Goal: Information Seeking & Learning: Learn about a topic

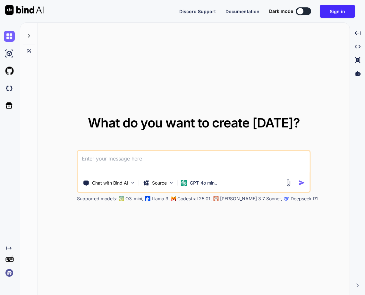
click at [12, 272] on img at bounding box center [9, 272] width 11 height 11
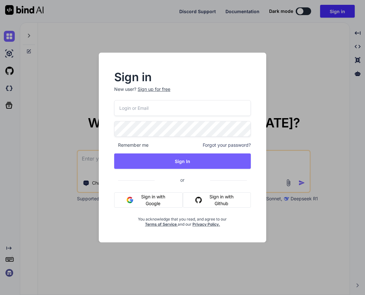
click at [136, 198] on button "Sign in with Google" at bounding box center [148, 199] width 69 height 15
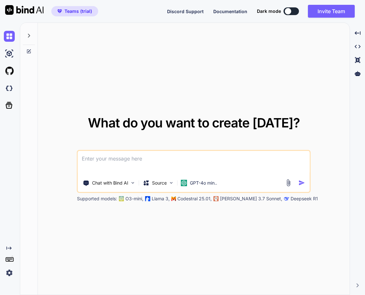
click at [10, 271] on img at bounding box center [9, 272] width 11 height 11
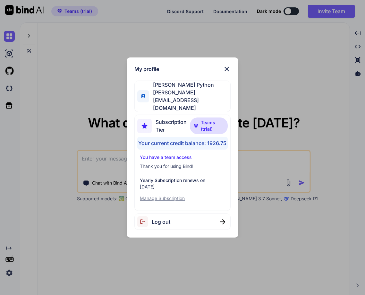
click at [141, 277] on div "My profile [PERSON_NAME] Python [PERSON_NAME][EMAIL_ADDRESS][DOMAIN_NAME] Subsc…" at bounding box center [182, 147] width 365 height 295
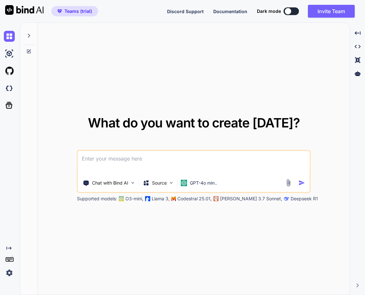
click at [96, 160] on textarea at bounding box center [194, 163] width 232 height 24
click at [11, 90] on img at bounding box center [9, 88] width 11 height 11
click at [151, 162] on textarea at bounding box center [194, 163] width 232 height 24
type textarea "hello"
click at [301, 184] on img "button" at bounding box center [302, 182] width 7 height 7
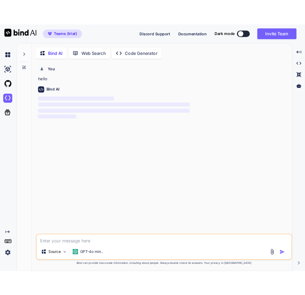
scroll to position [3, 0]
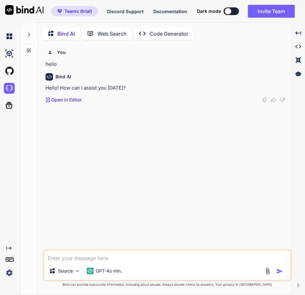
click at [10, 271] on img at bounding box center [9, 272] width 11 height 11
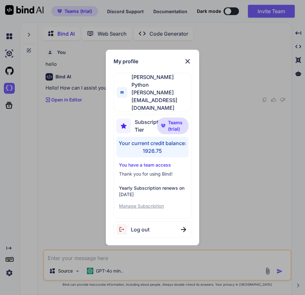
click at [57, 150] on div "My profile [PERSON_NAME] Python [PERSON_NAME][EMAIL_ADDRESS][DOMAIN_NAME] Subsc…" at bounding box center [152, 147] width 305 height 295
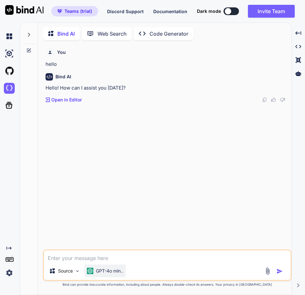
click at [102, 269] on p "GPT-4o min.." at bounding box center [109, 271] width 27 height 6
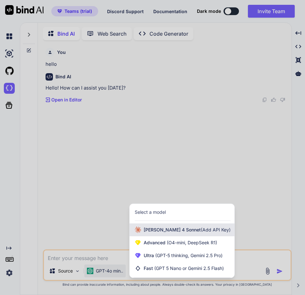
click at [170, 230] on span "Claude 4 Sonnet (Add API Key)" at bounding box center [187, 229] width 87 height 6
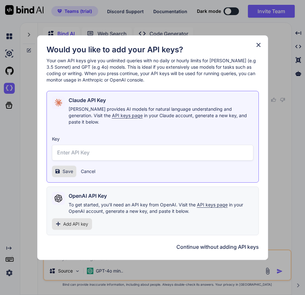
drag, startPoint x: 84, startPoint y: 211, endPoint x: 79, endPoint y: 223, distance: 12.6
click at [81, 218] on div "OpenAI API Key To get started, you'll need an API key from OpenAI. Visit the AP…" at bounding box center [153, 210] width 212 height 49
click at [81, 221] on span "Add API key" at bounding box center [75, 224] width 25 height 6
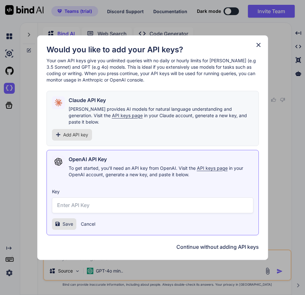
click at [87, 226] on div "Save Cancel" at bounding box center [73, 224] width 43 height 12
click at [259, 46] on icon at bounding box center [258, 44] width 7 height 7
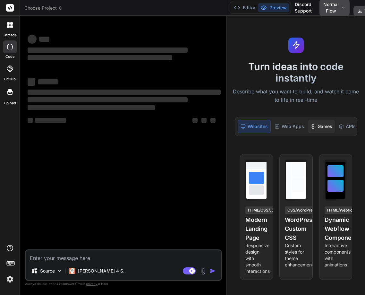
drag, startPoint x: 133, startPoint y: 119, endPoint x: 312, endPoint y: 132, distance: 179.2
click at [312, 132] on div "Choose Project Created with Pixso. Bind AI Web Search Created with Pixso. Code …" at bounding box center [192, 147] width 345 height 295
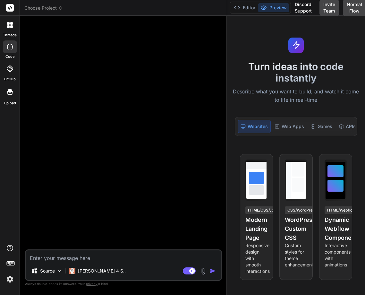
click at [95, 261] on textarea at bounding box center [123, 256] width 195 height 12
click at [9, 278] on img at bounding box center [9, 279] width 11 height 11
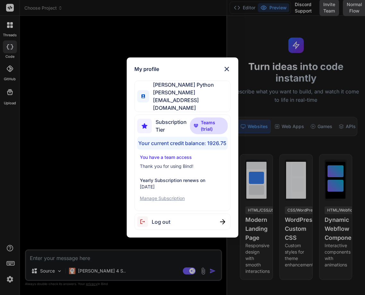
click at [42, 202] on div "My profile [PERSON_NAME] Python [PERSON_NAME][EMAIL_ADDRESS][DOMAIN_NAME] Subsc…" at bounding box center [182, 147] width 365 height 295
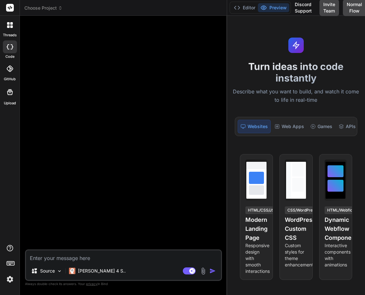
click at [56, 254] on textarea at bounding box center [123, 256] width 195 height 12
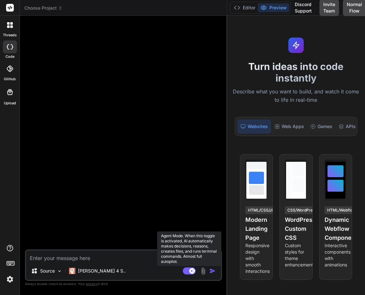
click at [194, 269] on rect at bounding box center [192, 271] width 6 height 6
type textarea "x"
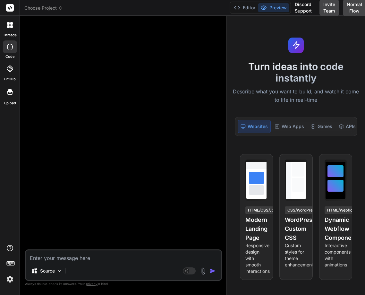
click at [64, 261] on textarea at bounding box center [123, 256] width 195 height 12
type textarea "H"
type textarea "x"
type textarea "He"
type textarea "x"
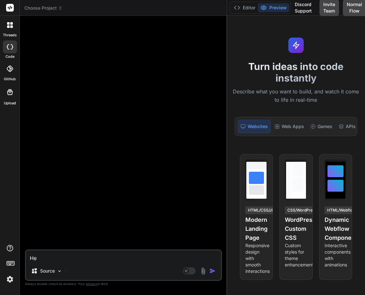
type textarea "Hel"
type textarea "x"
type textarea "Hell"
type textarea "x"
type textarea "Hello"
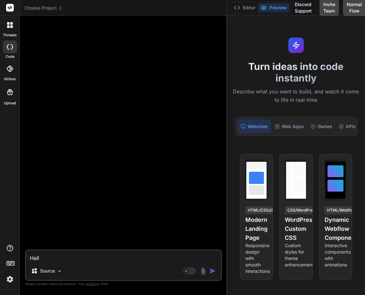
type textarea "x"
type textarea "Hello"
click at [214, 270] on img "button" at bounding box center [212, 271] width 6 height 6
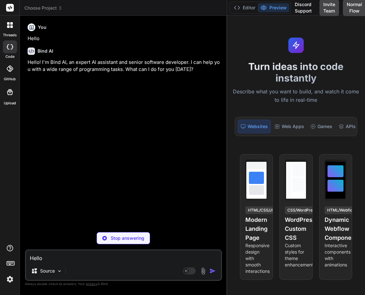
type textarea "x"
click at [9, 278] on img at bounding box center [9, 279] width 11 height 11
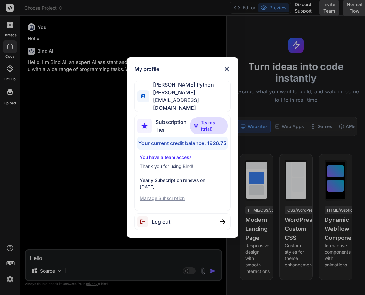
click at [81, 208] on div "My profile [PERSON_NAME] Python [PERSON_NAME][EMAIL_ADDRESS][DOMAIN_NAME] Subsc…" at bounding box center [182, 147] width 365 height 295
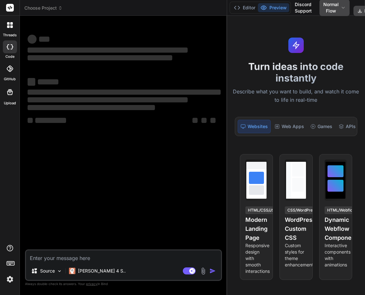
drag, startPoint x: 134, startPoint y: 136, endPoint x: 241, endPoint y: 116, distance: 108.7
click at [241, 116] on div "Choose Project Created with Pixso. Bind AI Web Search Created with Pixso. Code …" at bounding box center [192, 147] width 345 height 295
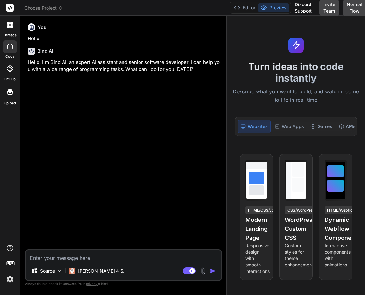
click at [100, 258] on textarea at bounding box center [123, 256] width 195 height 12
type textarea "x"
type textarea "wh"
type textarea "x"
type textarea "wha"
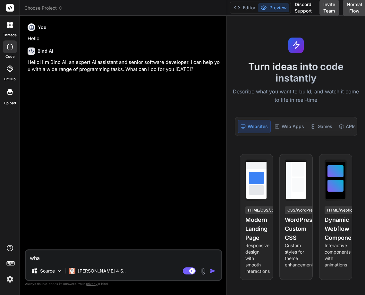
type textarea "x"
type textarea "wha"
type textarea "x"
type textarea "wha i"
type textarea "x"
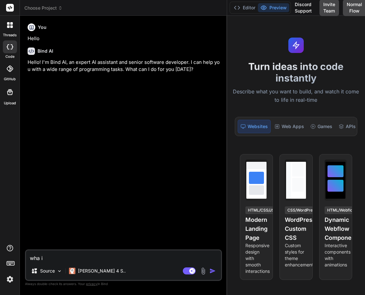
type textarea "wha is"
type textarea "x"
type textarea "wha i"
type textarea "x"
type textarea "wha"
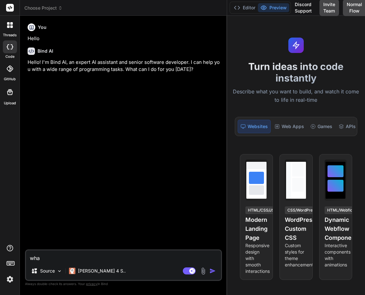
type textarea "x"
type textarea "wha"
type textarea "x"
type textarea "what"
type textarea "x"
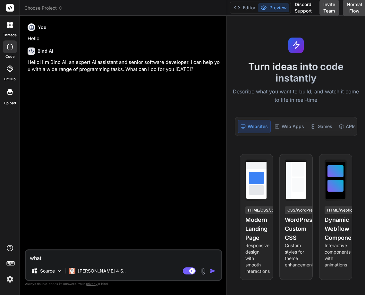
type textarea "what"
type textarea "x"
type textarea "what i"
type textarea "x"
type textarea "what is"
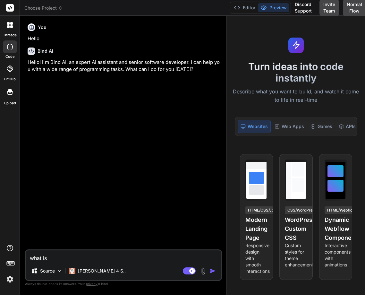
type textarea "x"
type textarea "what is p"
type textarea "x"
type textarea "what is py"
type textarea "x"
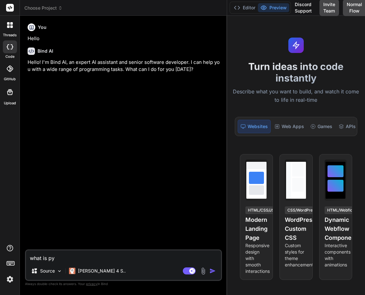
type textarea "what is pyt"
type textarea "x"
type textarea "what is pytho"
type textarea "x"
type textarea "what is python"
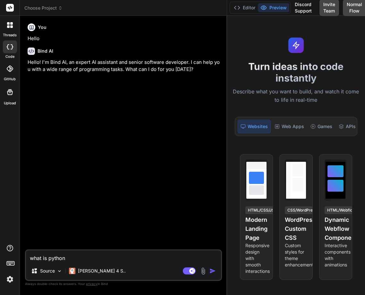
type textarea "x"
type textarea "what is python?"
click at [214, 270] on img "button" at bounding box center [212, 271] width 6 height 6
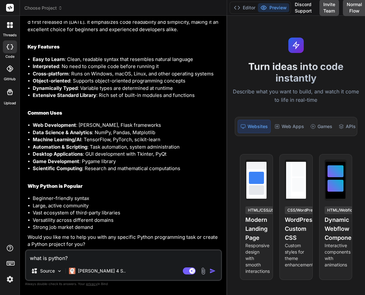
scroll to position [138, 0]
click at [154, 173] on div "Python is a high-level, interpreted programming language known for its simplici…" at bounding box center [124, 111] width 193 height 274
type textarea "x"
click at [13, 278] on img at bounding box center [9, 279] width 11 height 11
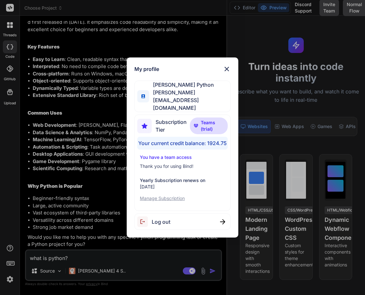
click at [230, 73] on img at bounding box center [227, 69] width 8 height 8
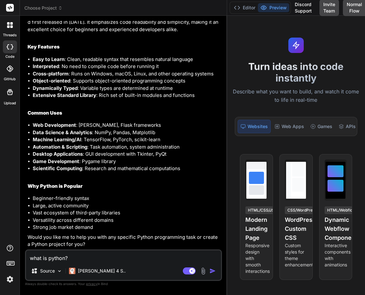
click at [184, 176] on div "Python is a high-level, interpreted programming language known for its simplici…" at bounding box center [124, 111] width 193 height 274
click at [11, 275] on img at bounding box center [9, 279] width 11 height 11
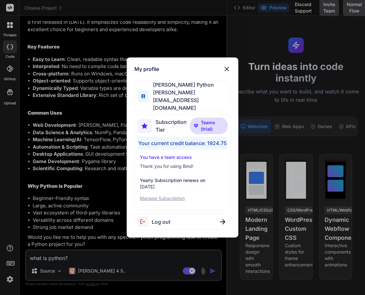
click at [84, 191] on div "My profile Hardik Python hardik@witarist.com Subscription Tier Teams (trial) Yo…" at bounding box center [182, 147] width 365 height 295
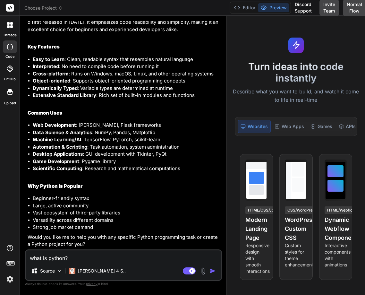
click at [10, 282] on img at bounding box center [9, 279] width 11 height 11
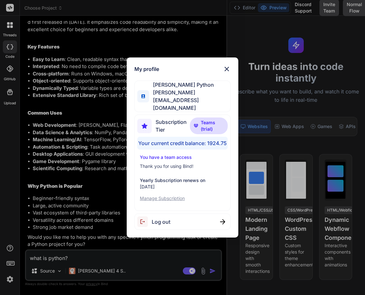
click at [43, 231] on div "My profile Hardik Python hardik@witarist.com Subscription Tier Teams (trial) Yo…" at bounding box center [182, 147] width 365 height 295
